Goal: Transaction & Acquisition: Purchase product/service

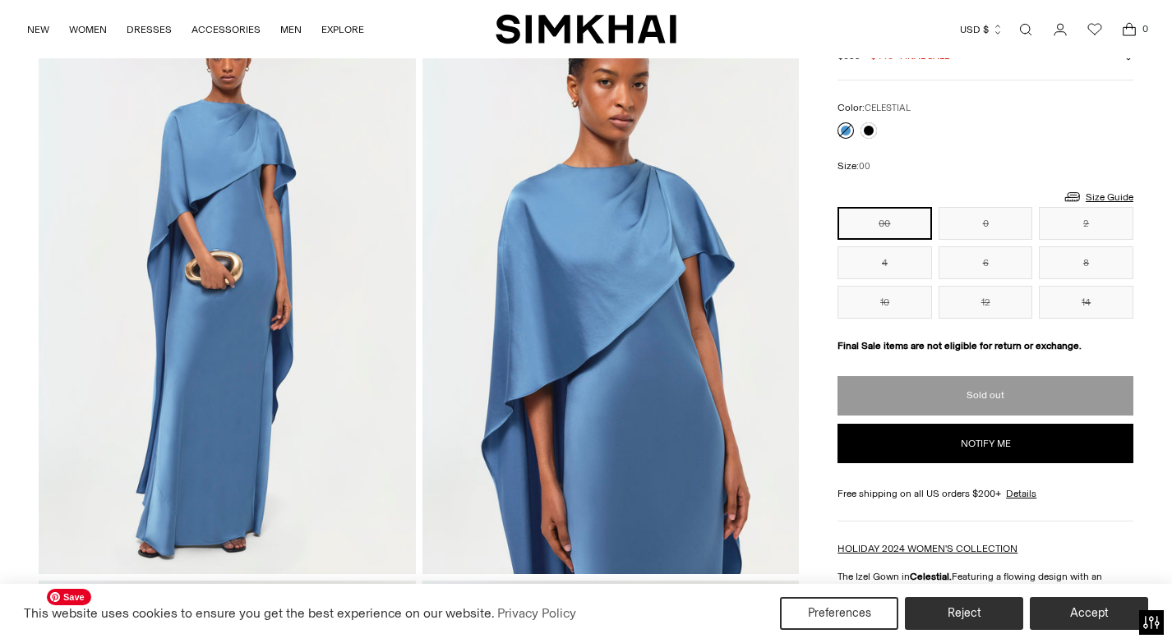
scroll to position [26, 0]
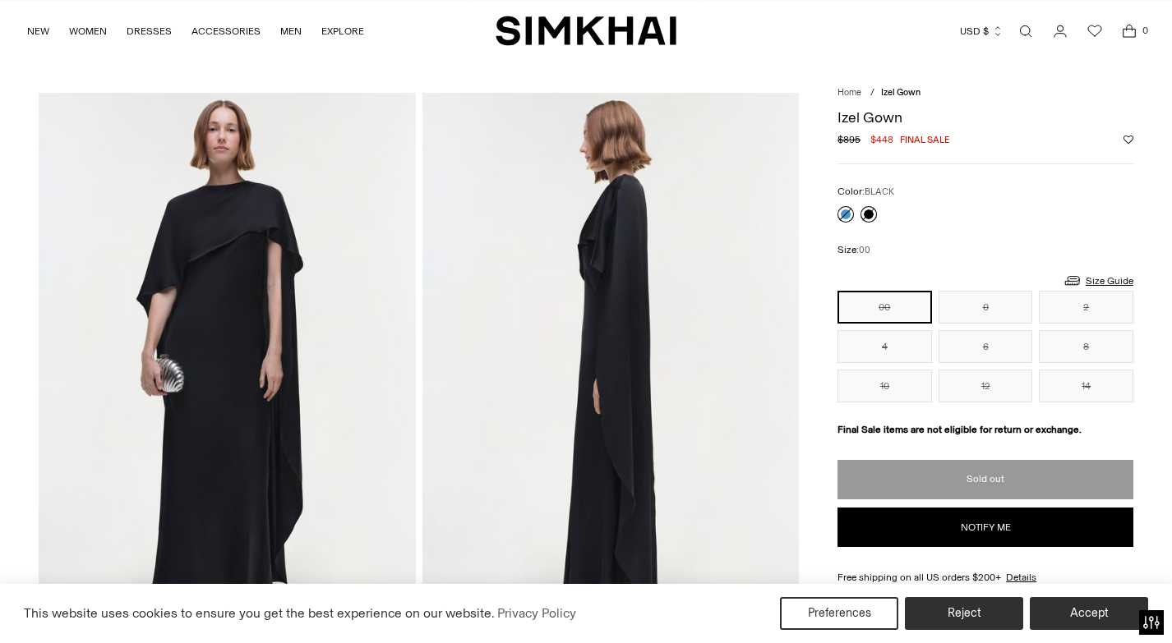
click at [872, 214] on link at bounding box center [868, 214] width 16 height 16
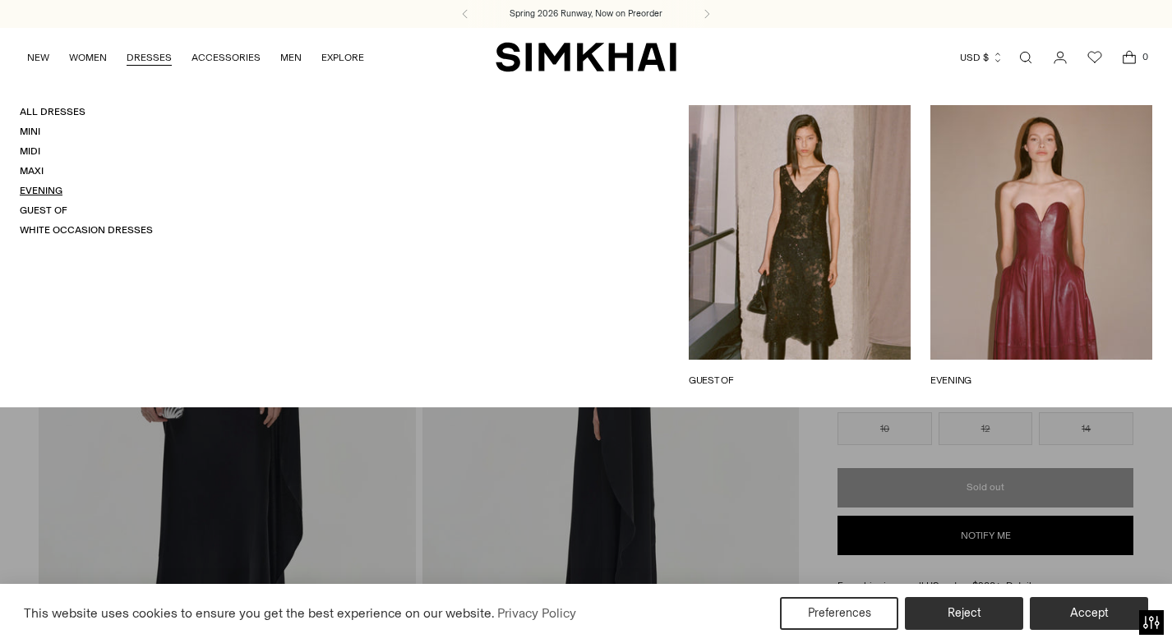
click at [39, 192] on link "Evening" at bounding box center [41, 191] width 43 height 12
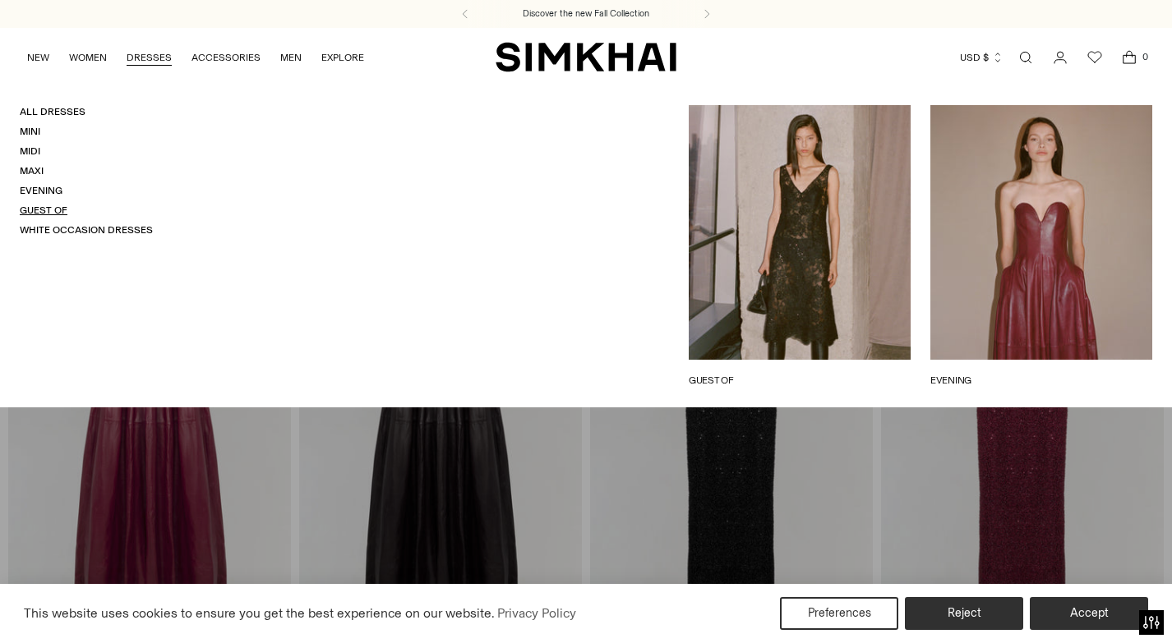
click at [48, 210] on link "Guest Of" at bounding box center [44, 211] width 48 height 12
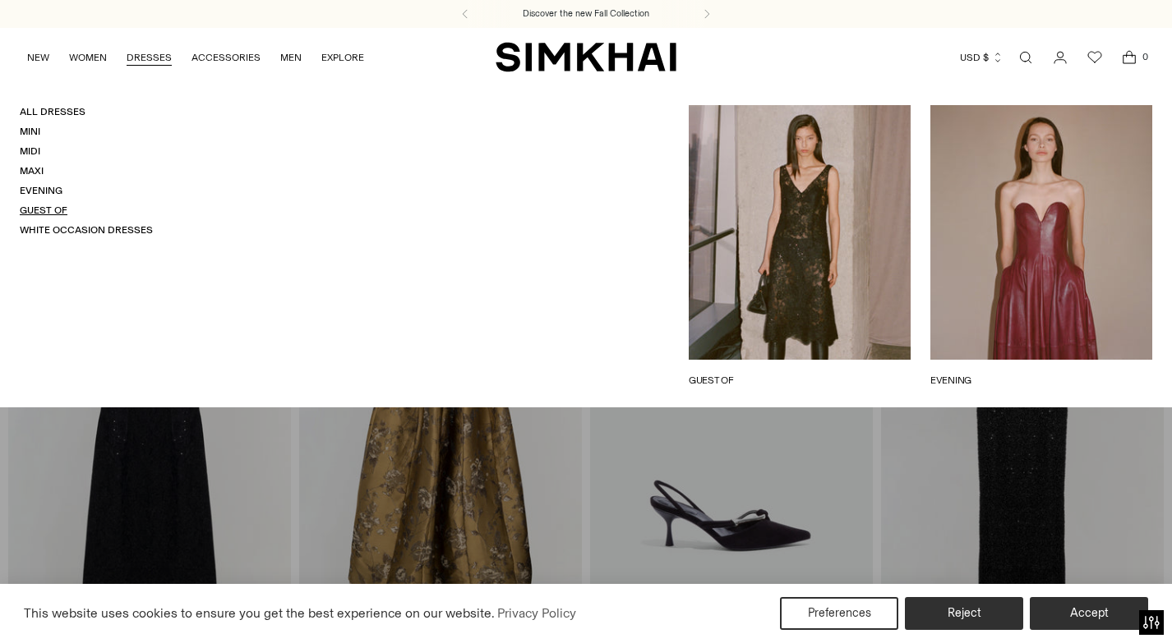
click at [55, 209] on link "Guest Of" at bounding box center [44, 211] width 48 height 12
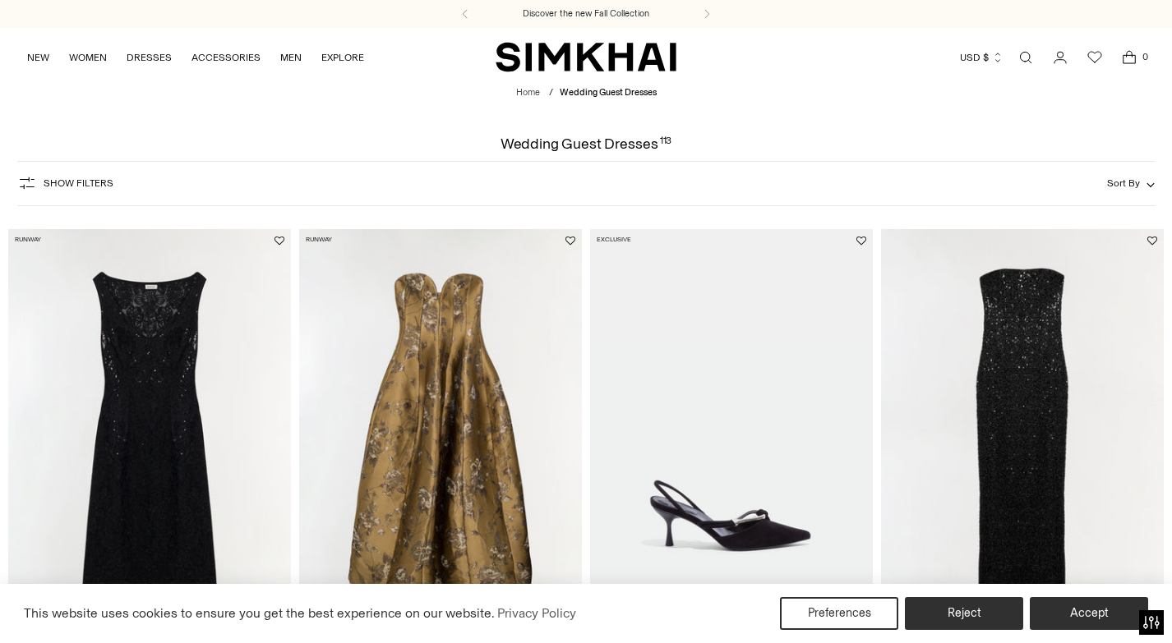
click at [65, 182] on span "Show Filters" at bounding box center [79, 183] width 70 height 12
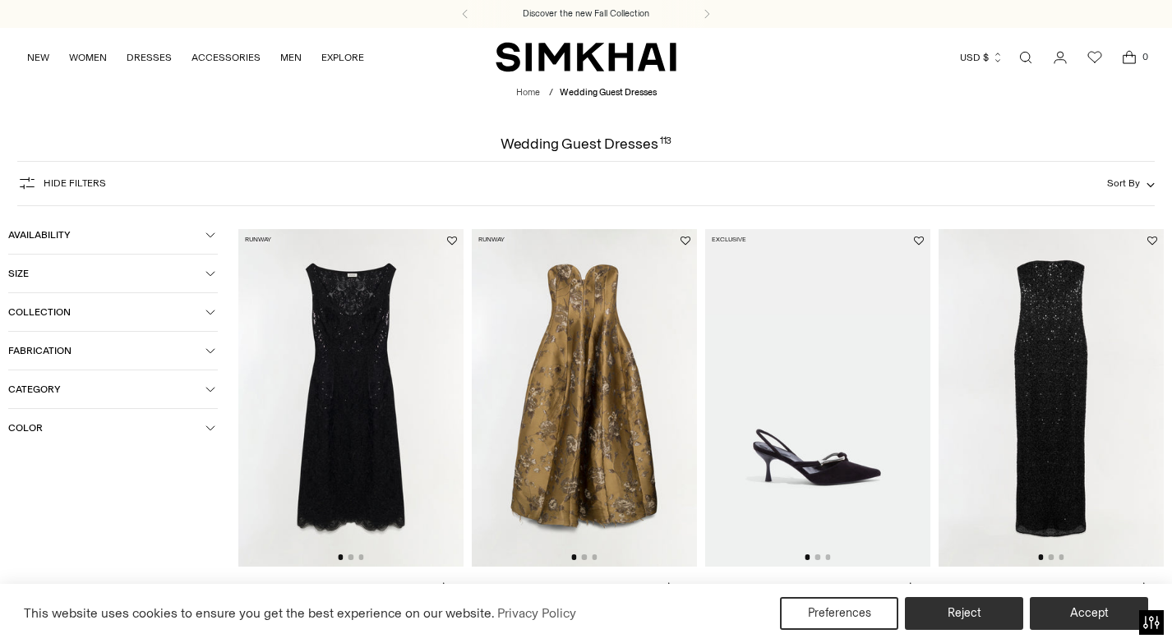
click at [60, 384] on button "Category" at bounding box center [112, 390] width 209 height 38
click at [56, 423] on span "Dresses" at bounding box center [43, 419] width 45 height 15
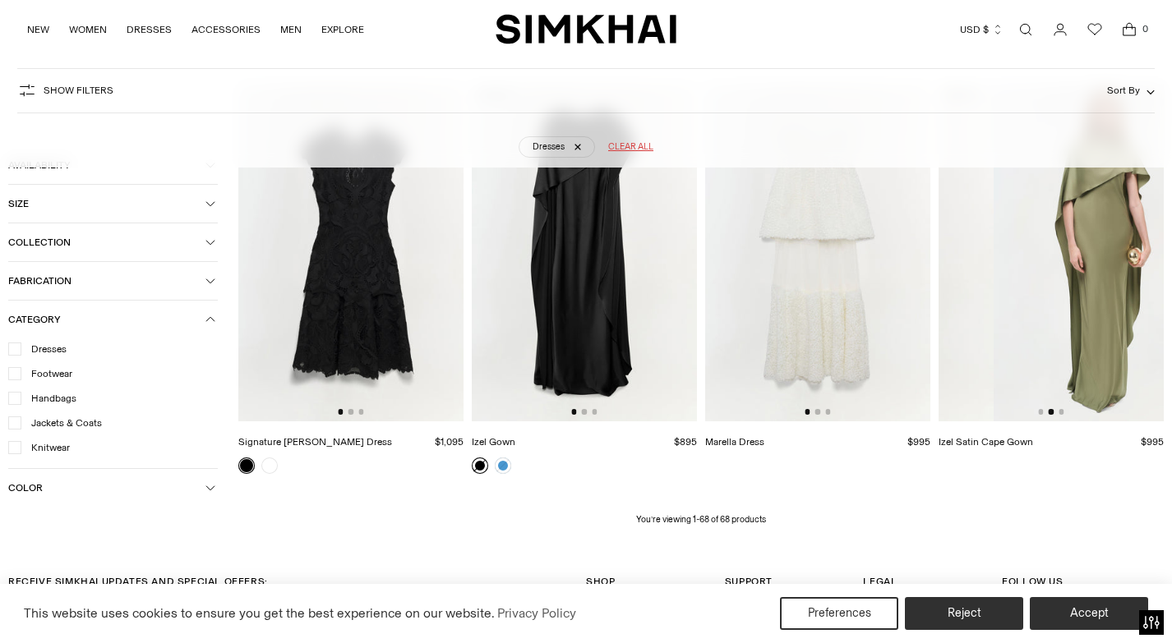
click at [1000, 436] on link "Izel Satin Cape Gown" at bounding box center [985, 442] width 94 height 12
